Goal: Information Seeking & Learning: Compare options

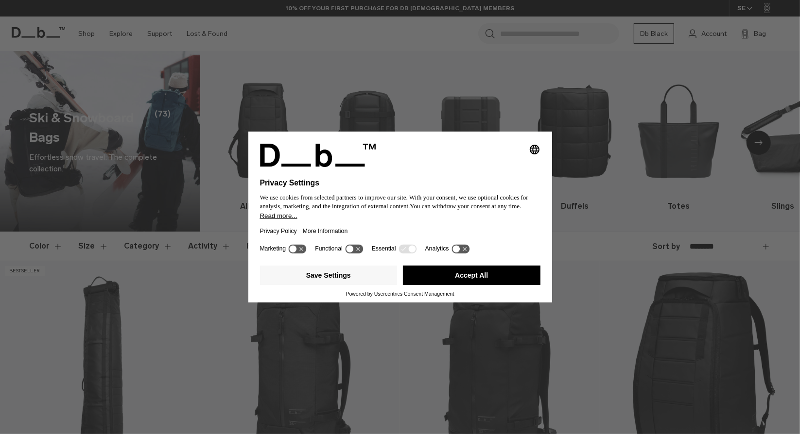
click at [483, 276] on button "Accept All" at bounding box center [472, 275] width 138 height 19
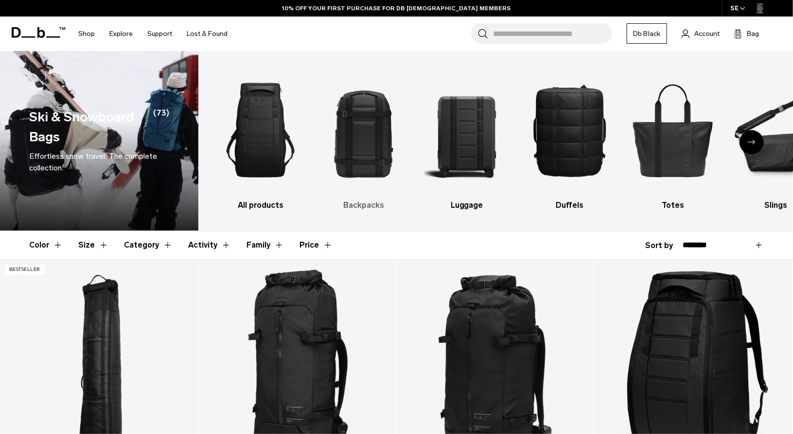
click at [364, 160] on img "2 / 10" at bounding box center [364, 130] width 86 height 129
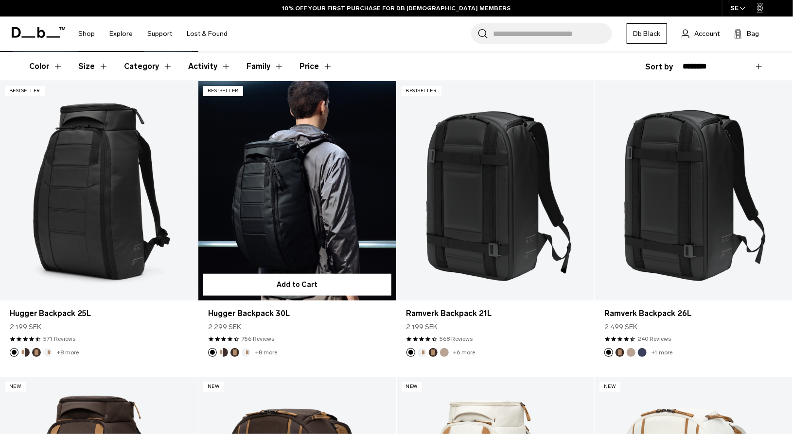
scroll to position [186, 0]
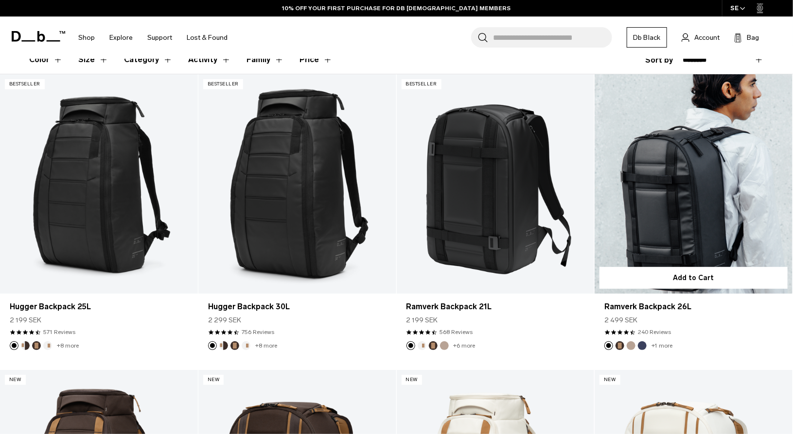
click at [677, 235] on link "Ramverk Backpack 26L" at bounding box center [693, 184] width 198 height 220
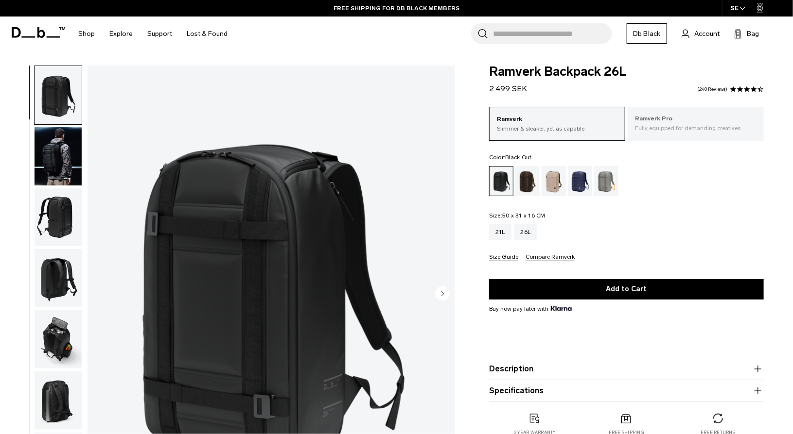
click at [677, 124] on p "Fully equipped for demanding creatives." at bounding box center [695, 128] width 121 height 9
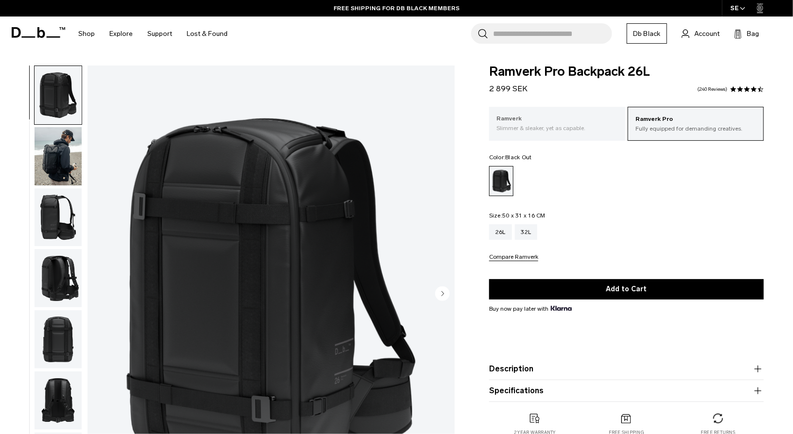
click at [570, 131] on p "Slimmer & sleaker, yet as capable." at bounding box center [556, 128] width 121 height 9
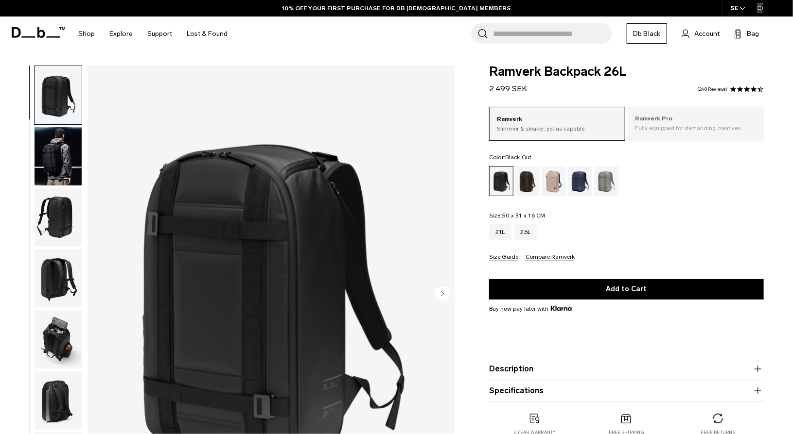
click at [659, 127] on p "Fully equipped for demanding creatives." at bounding box center [695, 128] width 121 height 9
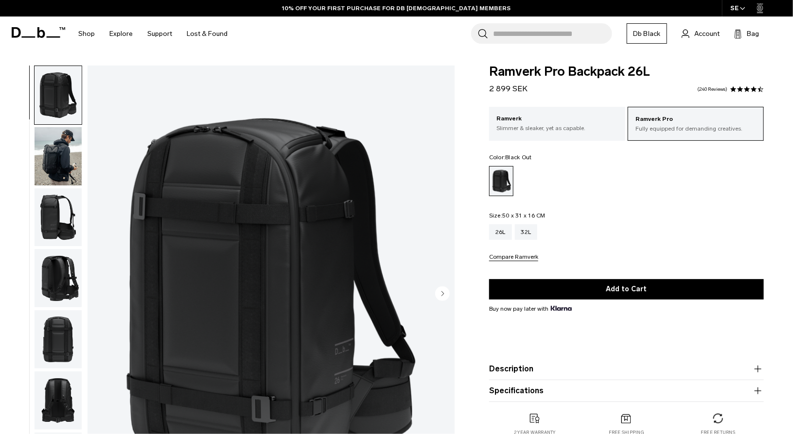
click at [65, 156] on img "button" at bounding box center [58, 156] width 47 height 58
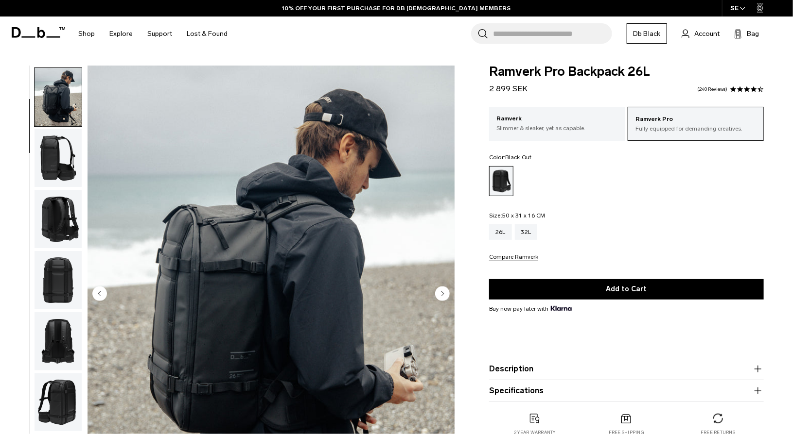
scroll to position [61, 0]
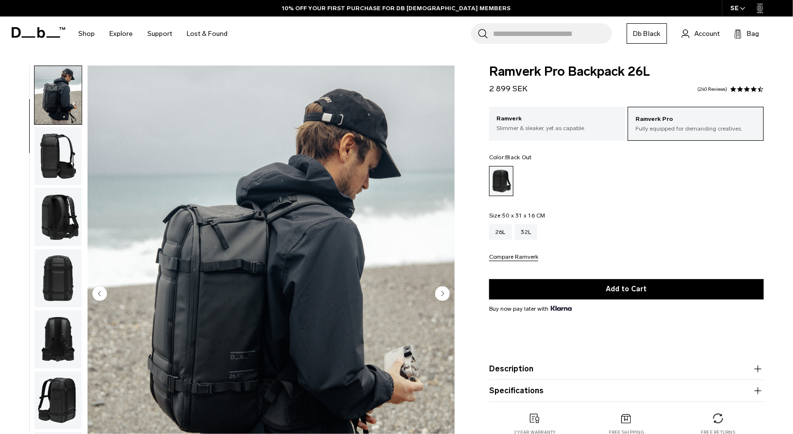
click at [59, 160] on img "button" at bounding box center [58, 156] width 47 height 58
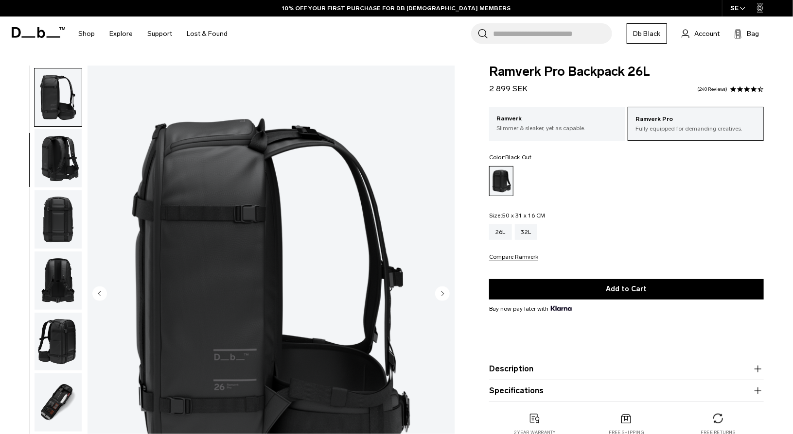
scroll to position [122, 0]
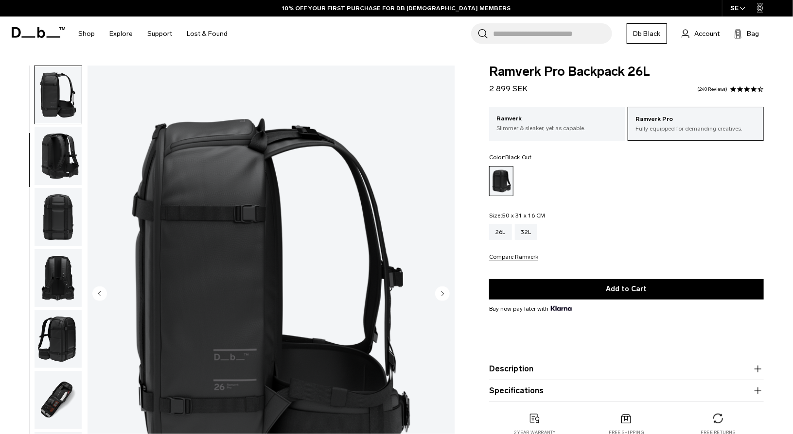
click at [59, 216] on img "button" at bounding box center [58, 217] width 47 height 58
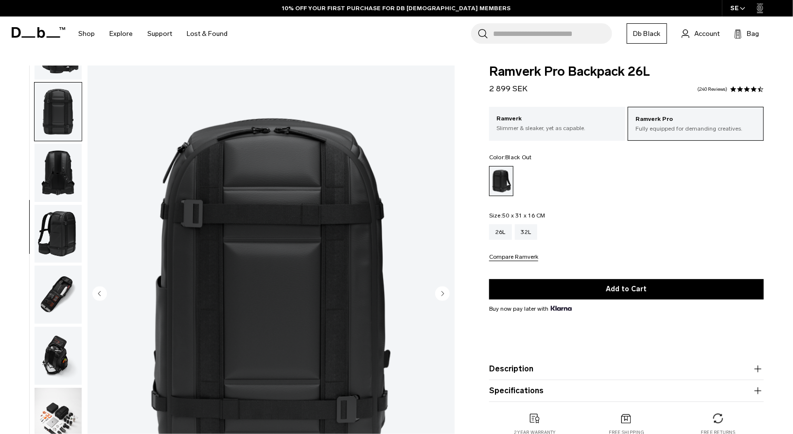
scroll to position [245, 0]
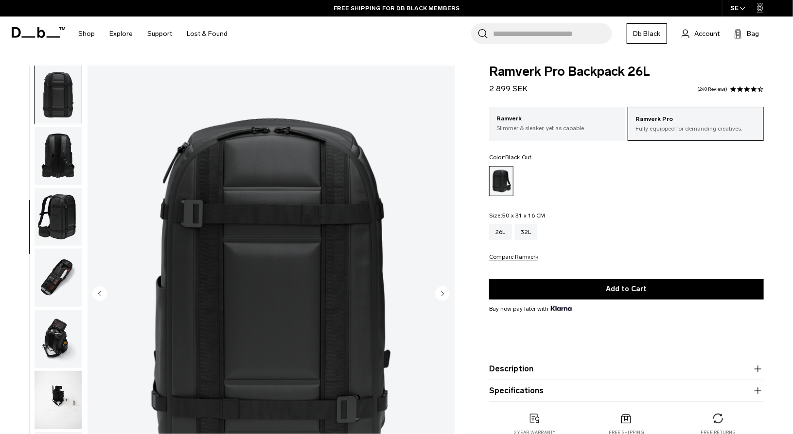
click at [59, 216] on img "button" at bounding box center [58, 217] width 47 height 58
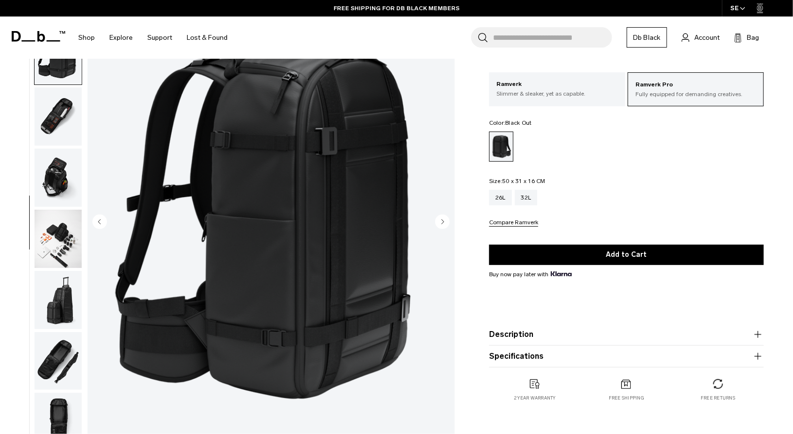
scroll to position [0, 0]
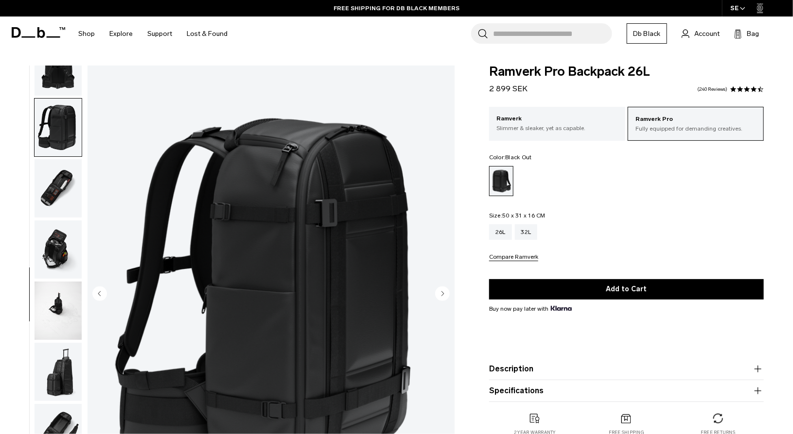
click at [53, 188] on img "button" at bounding box center [58, 188] width 47 height 58
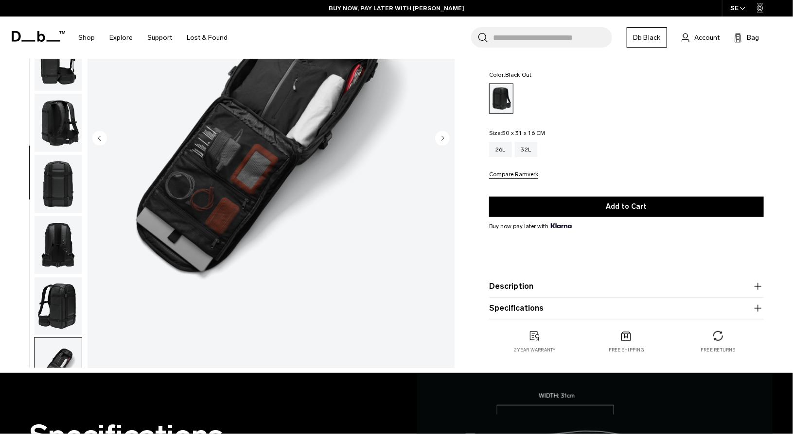
click at [48, 308] on img "button" at bounding box center [58, 306] width 47 height 58
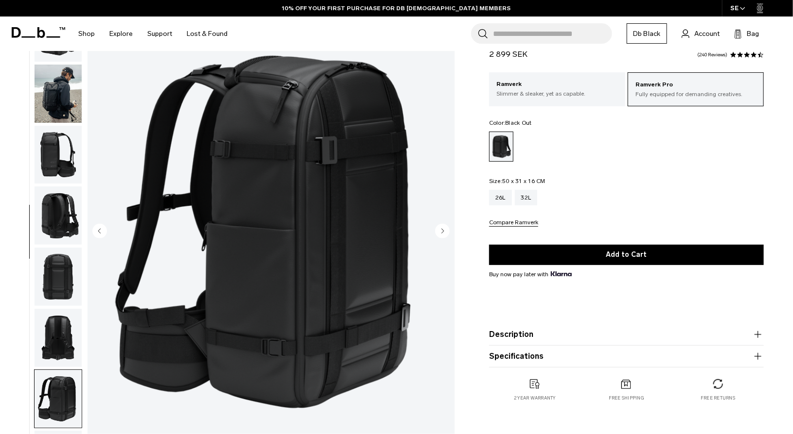
scroll to position [63, 0]
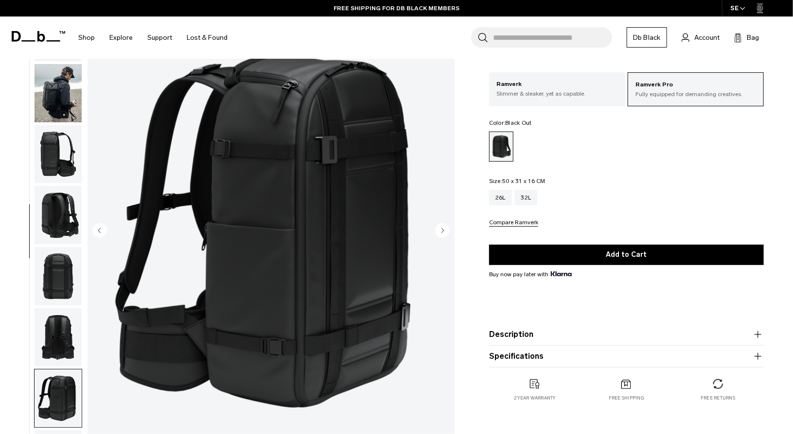
click at [444, 231] on circle "Next slide" at bounding box center [442, 230] width 15 height 15
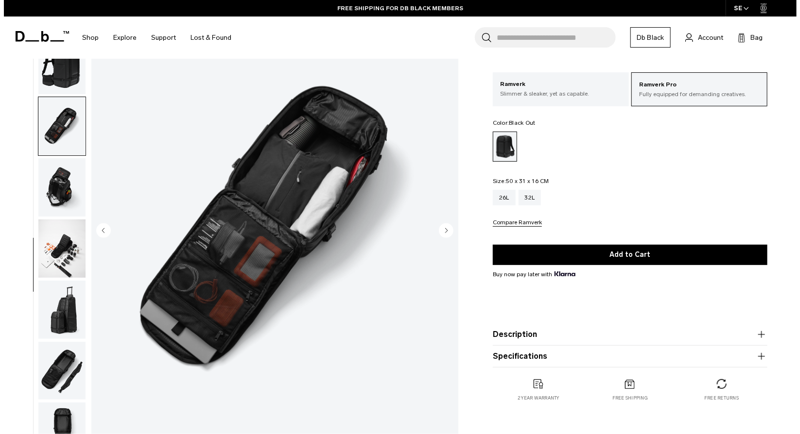
scroll to position [335, 0]
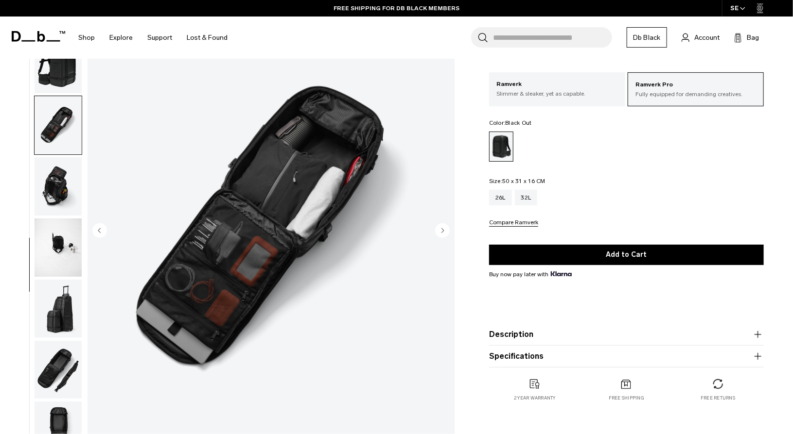
click at [444, 231] on circle "Next slide" at bounding box center [442, 230] width 15 height 15
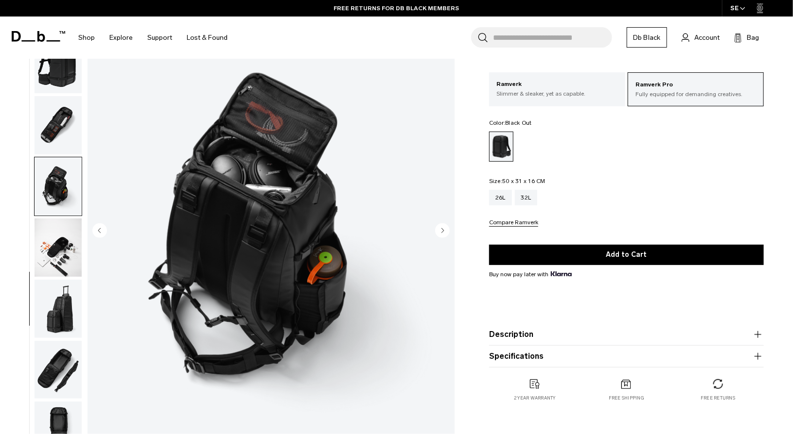
click at [444, 231] on circle "Next slide" at bounding box center [442, 230] width 15 height 15
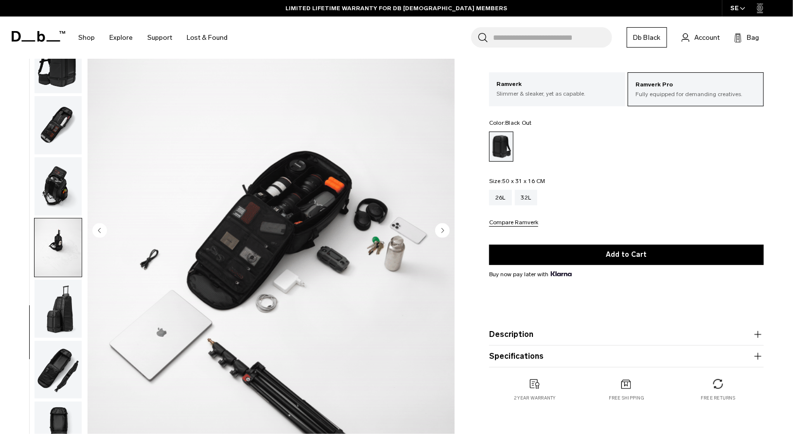
click at [444, 231] on circle "Next slide" at bounding box center [442, 230] width 15 height 15
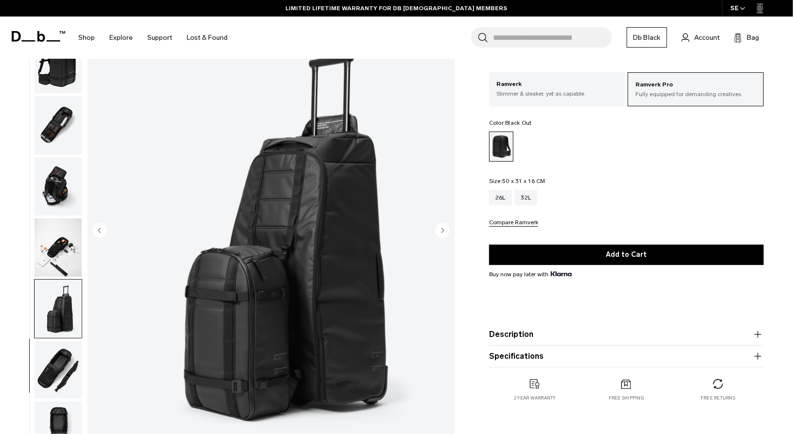
click at [444, 231] on circle "Next slide" at bounding box center [442, 230] width 15 height 15
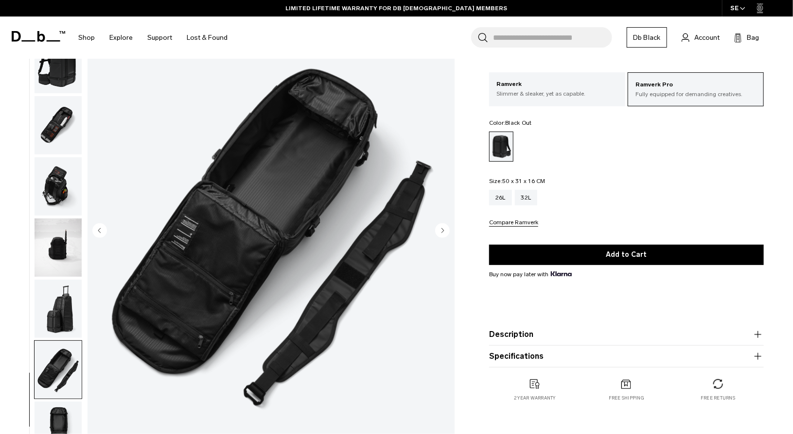
click at [444, 231] on circle "Next slide" at bounding box center [442, 230] width 15 height 15
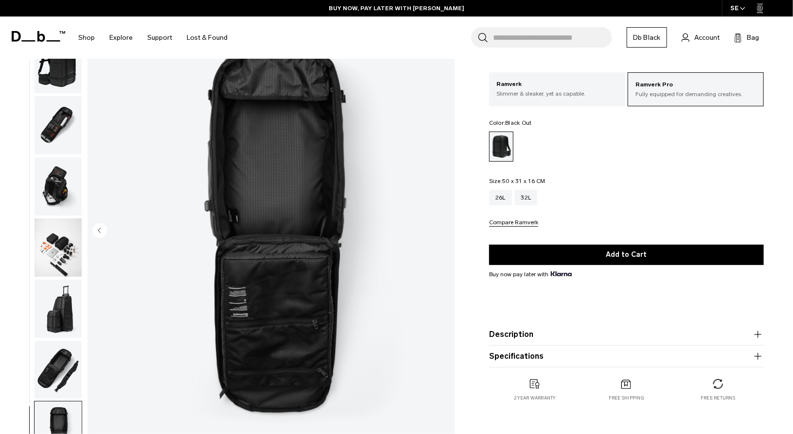
click at [444, 231] on img "13 / 13" at bounding box center [270, 231] width 367 height 458
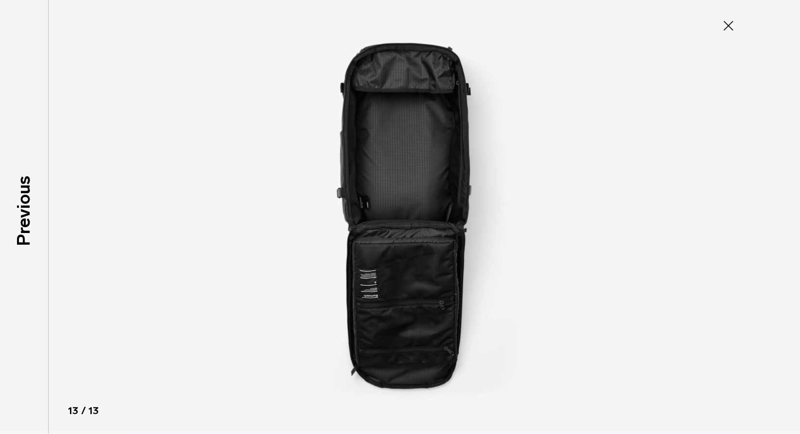
scroll to position [330, 0]
type button "Close"
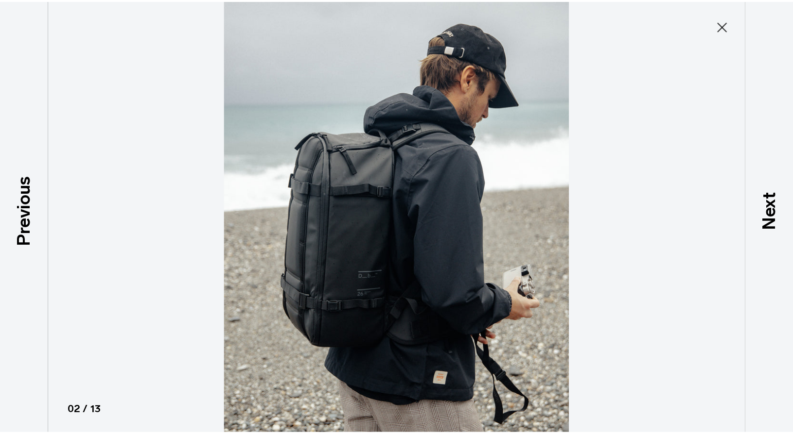
scroll to position [61, 0]
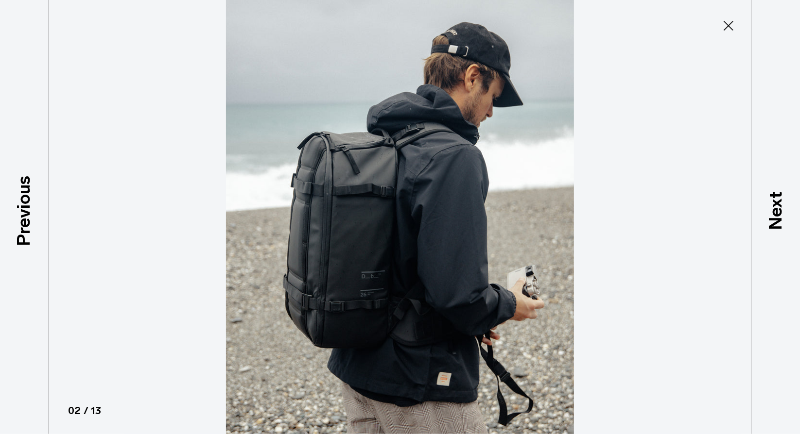
click at [725, 20] on icon at bounding box center [729, 26] width 16 height 16
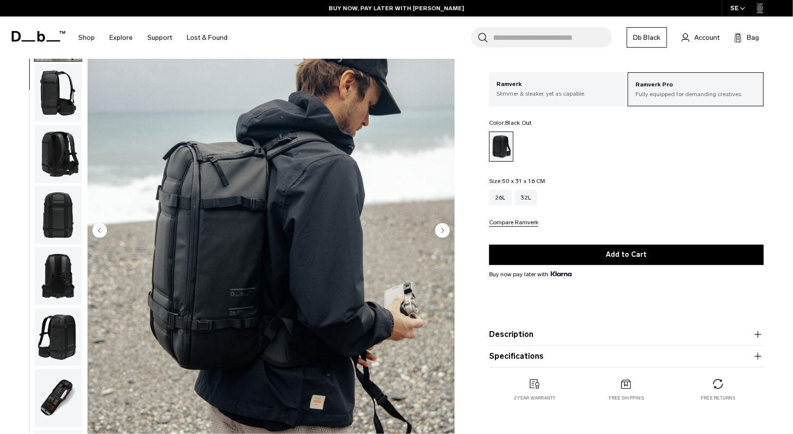
scroll to position [0, 0]
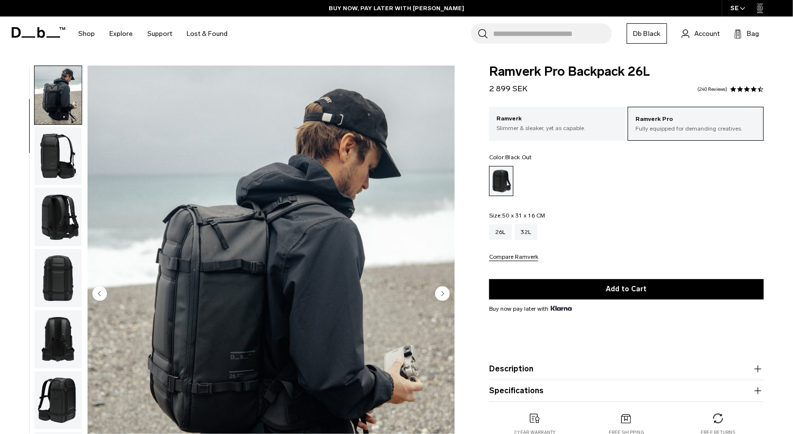
click at [52, 150] on img "button" at bounding box center [58, 156] width 47 height 58
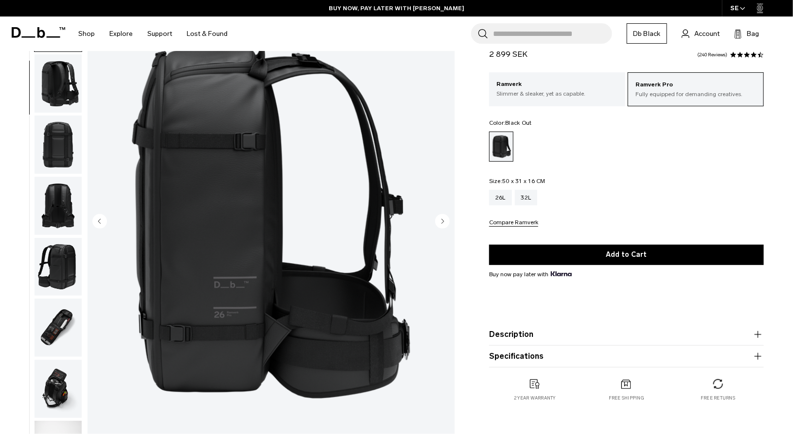
scroll to position [75, 0]
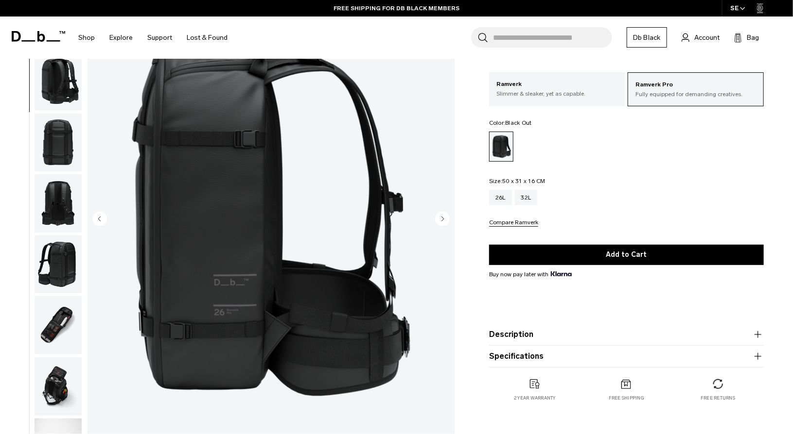
click at [65, 203] on img "button" at bounding box center [58, 203] width 47 height 58
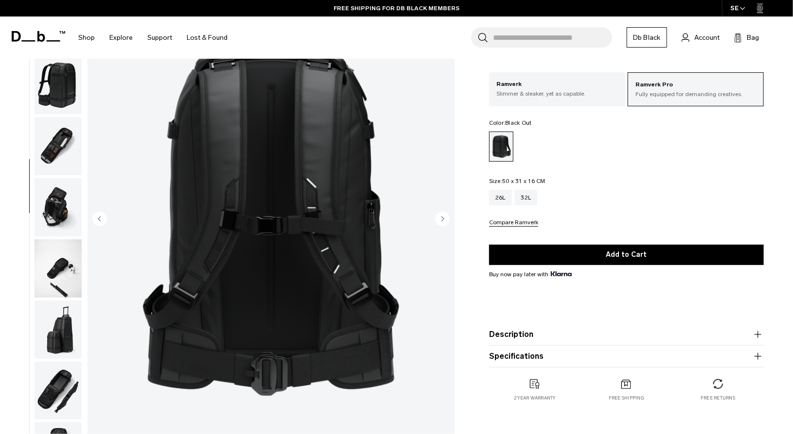
scroll to position [306, 0]
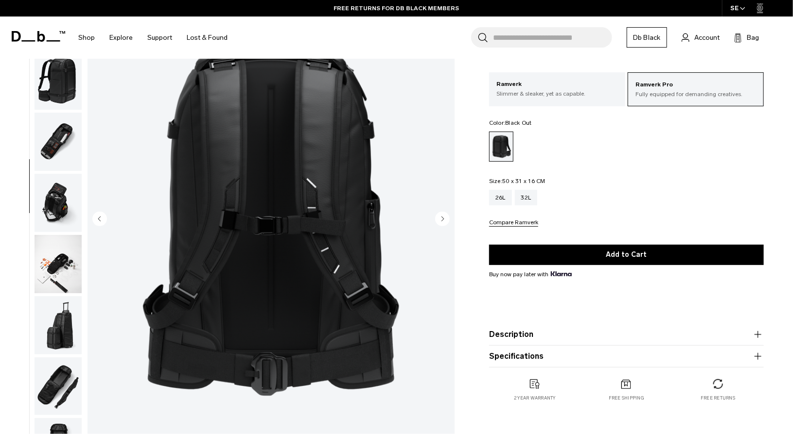
click at [63, 277] on img "button" at bounding box center [58, 264] width 47 height 58
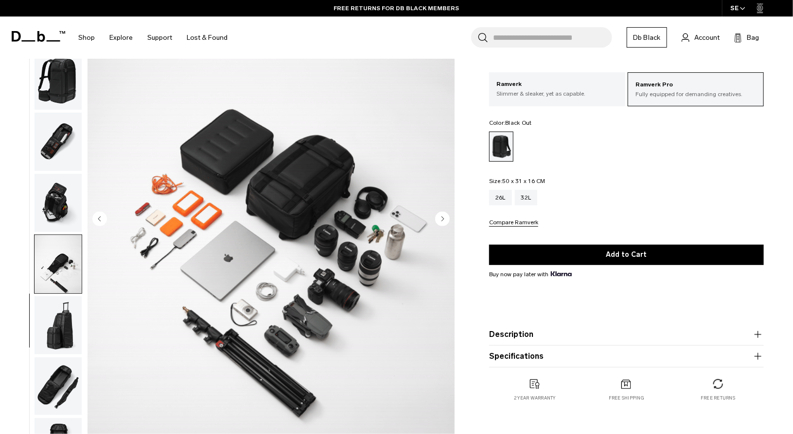
scroll to position [335, 0]
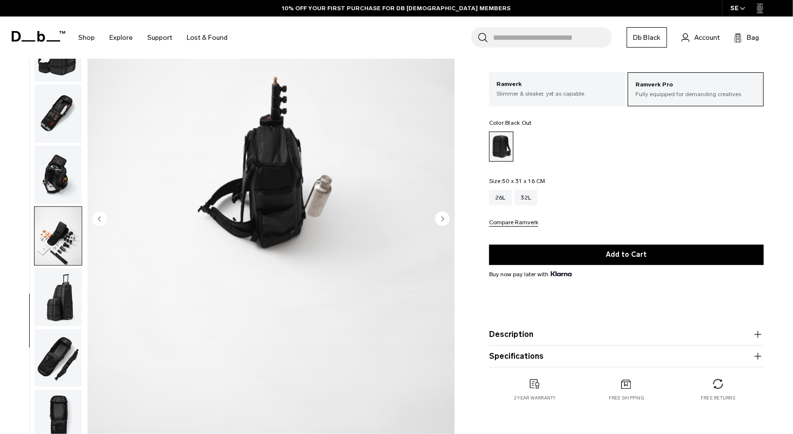
click at [51, 192] on img "button" at bounding box center [58, 175] width 47 height 58
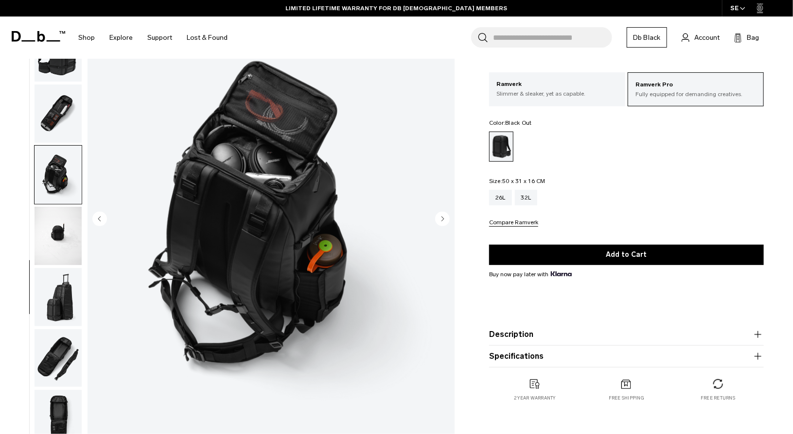
click at [60, 126] on img "button" at bounding box center [58, 114] width 47 height 58
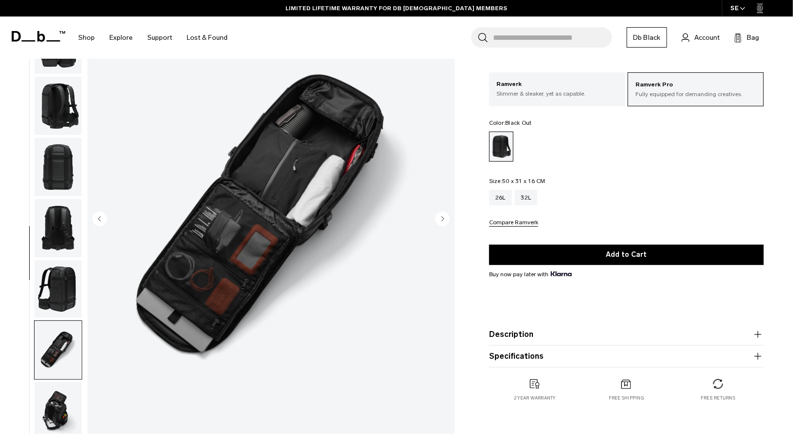
scroll to position [98, 0]
click at [61, 215] on img "button" at bounding box center [58, 228] width 47 height 58
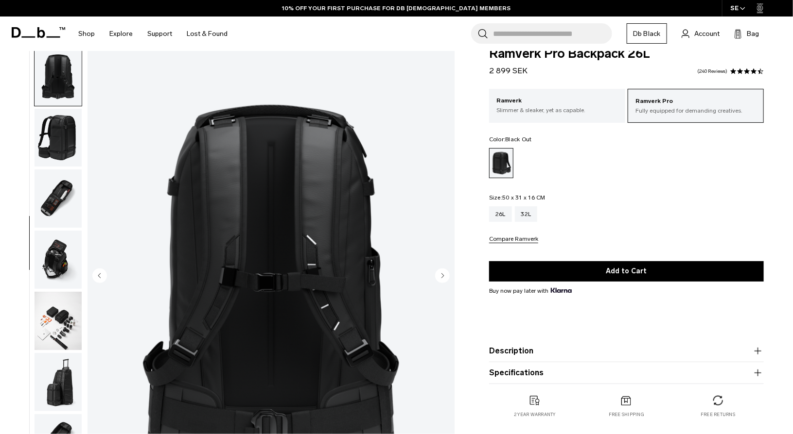
scroll to position [0, 0]
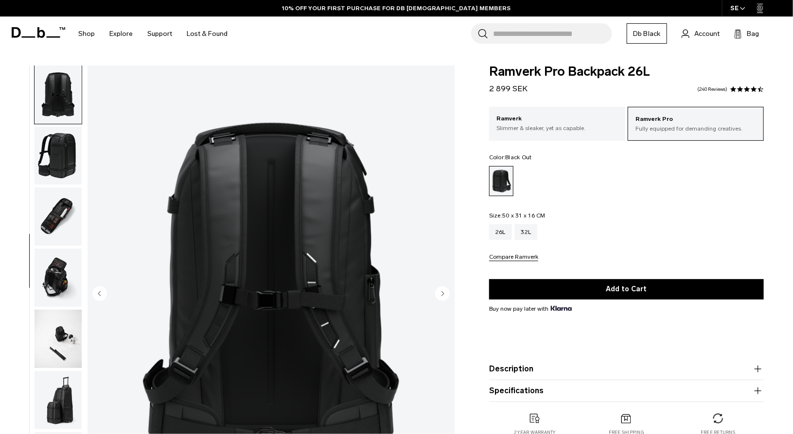
click at [56, 89] on img "button" at bounding box center [58, 95] width 47 height 58
click at [55, 167] on img "button" at bounding box center [58, 156] width 47 height 58
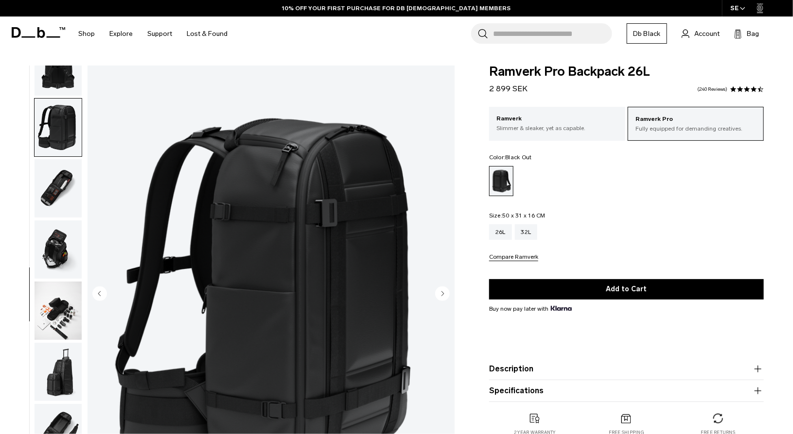
click at [57, 179] on img "button" at bounding box center [58, 188] width 47 height 58
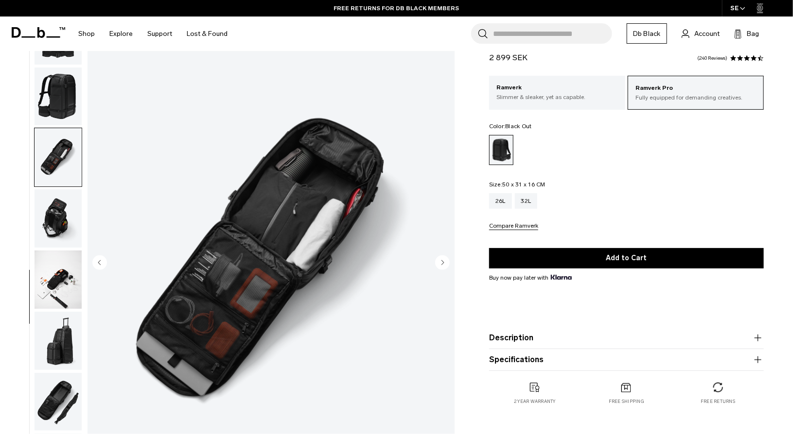
scroll to position [0, 0]
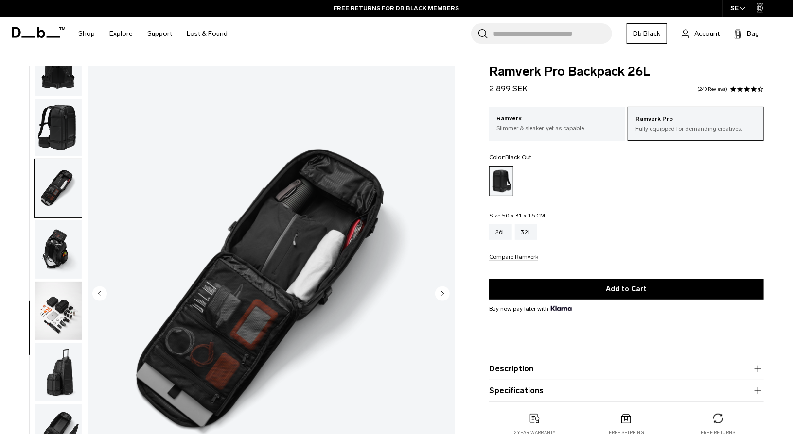
click at [66, 123] on img "button" at bounding box center [58, 128] width 47 height 58
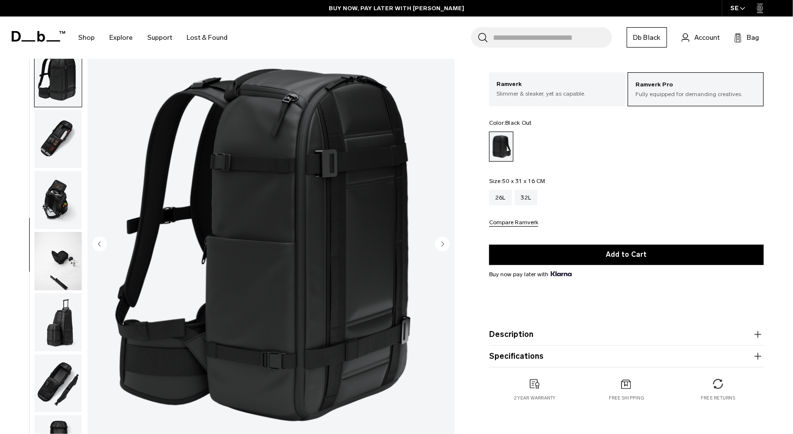
scroll to position [53, 0]
